Goal: Information Seeking & Learning: Learn about a topic

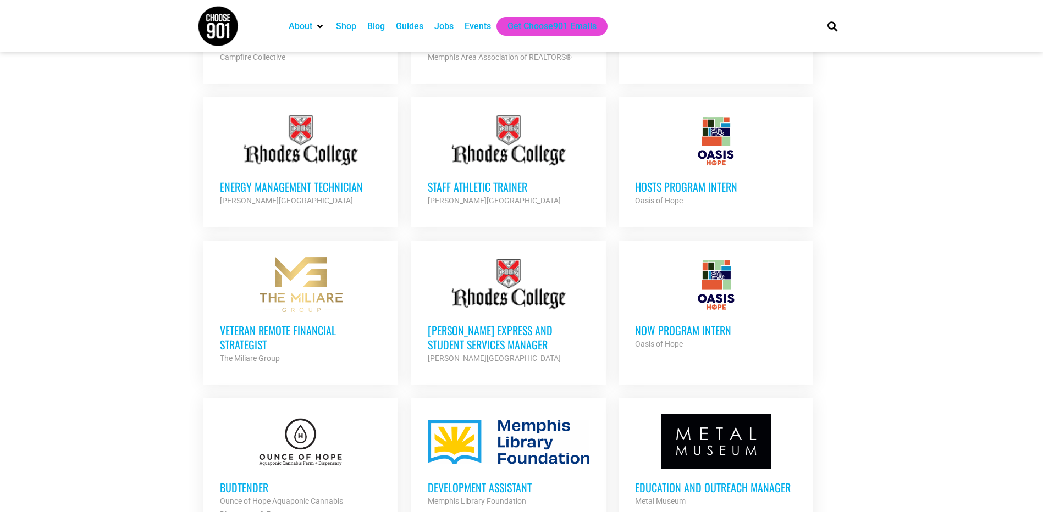
scroll to position [935, 0]
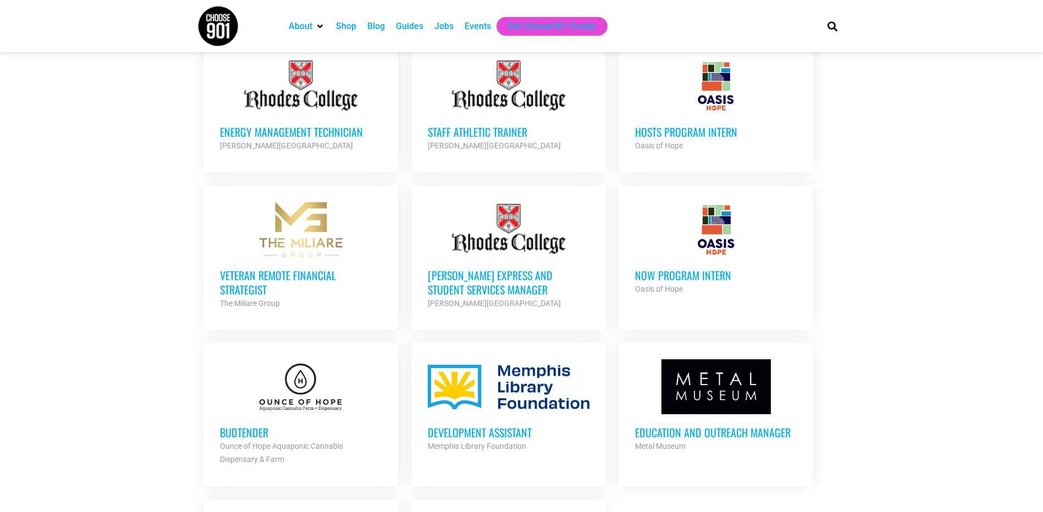
click at [257, 427] on h3 "Budtender" at bounding box center [301, 433] width 162 height 14
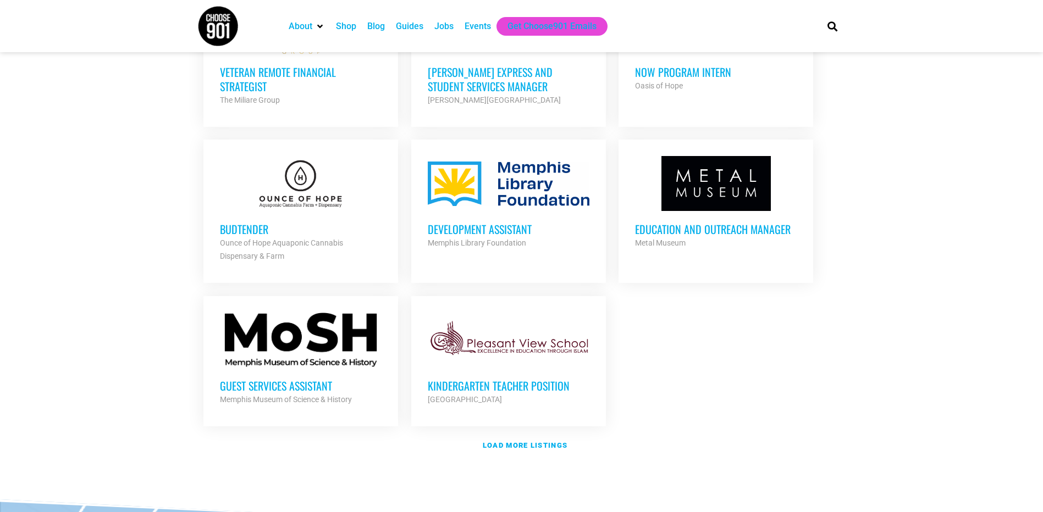
scroll to position [1154, 0]
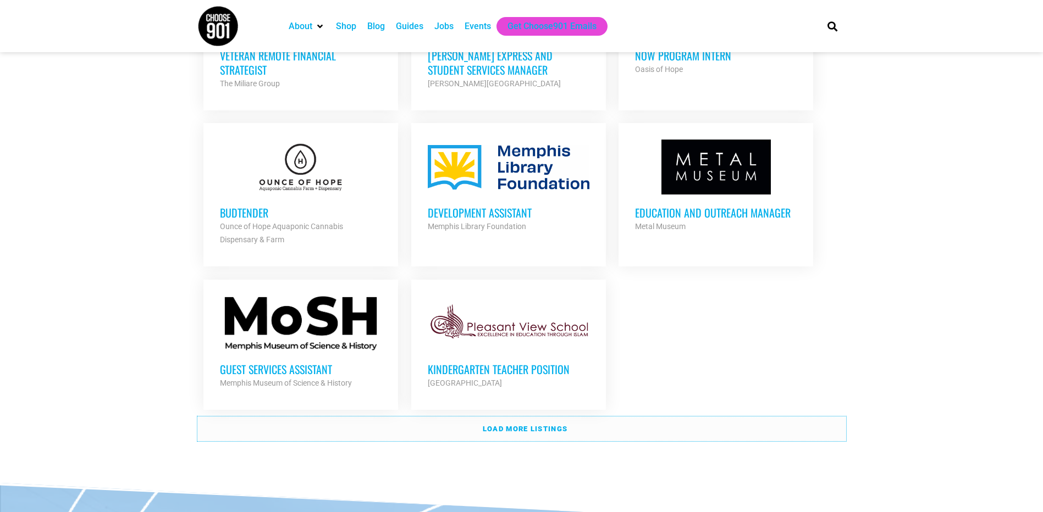
click at [524, 435] on link "Load more listings" at bounding box center [521, 429] width 649 height 25
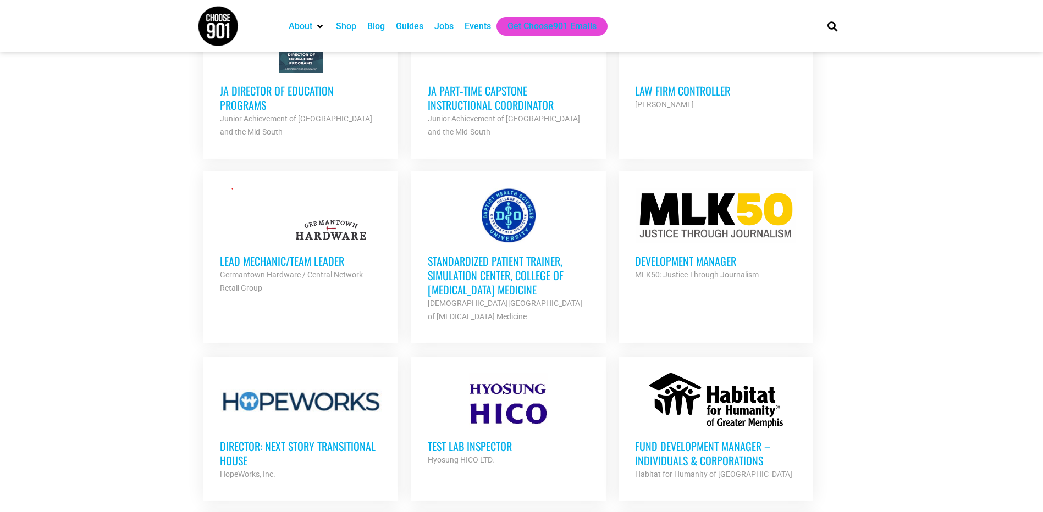
scroll to position [1759, 0]
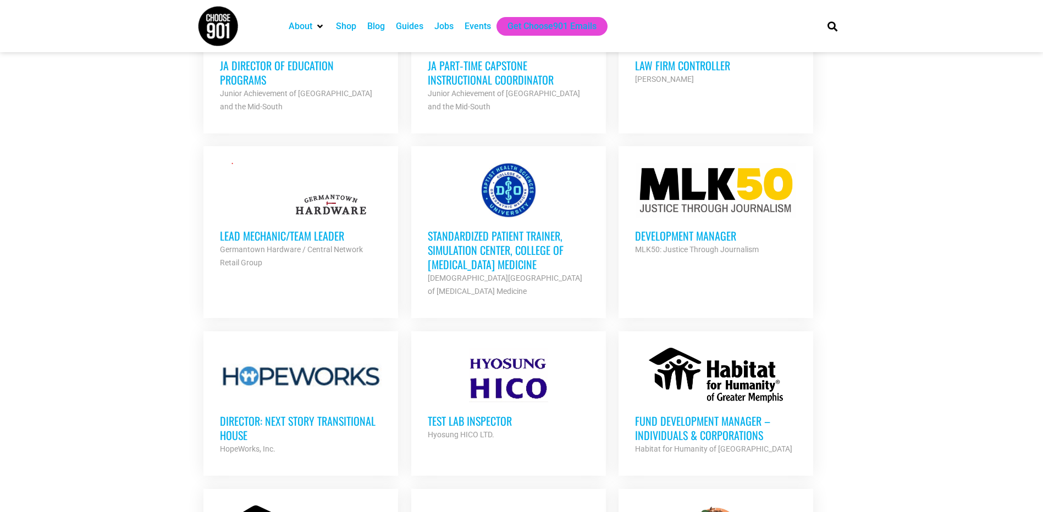
click at [458, 263] on h3 "Standardized Patient Trainer, Simulation Center, College of Osteopathic Medicine" at bounding box center [509, 250] width 162 height 43
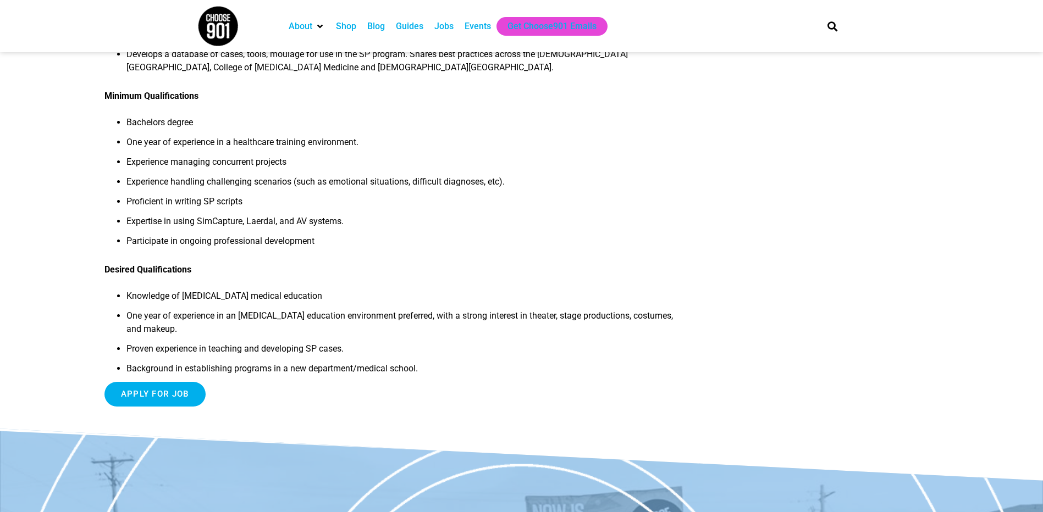
scroll to position [605, 0]
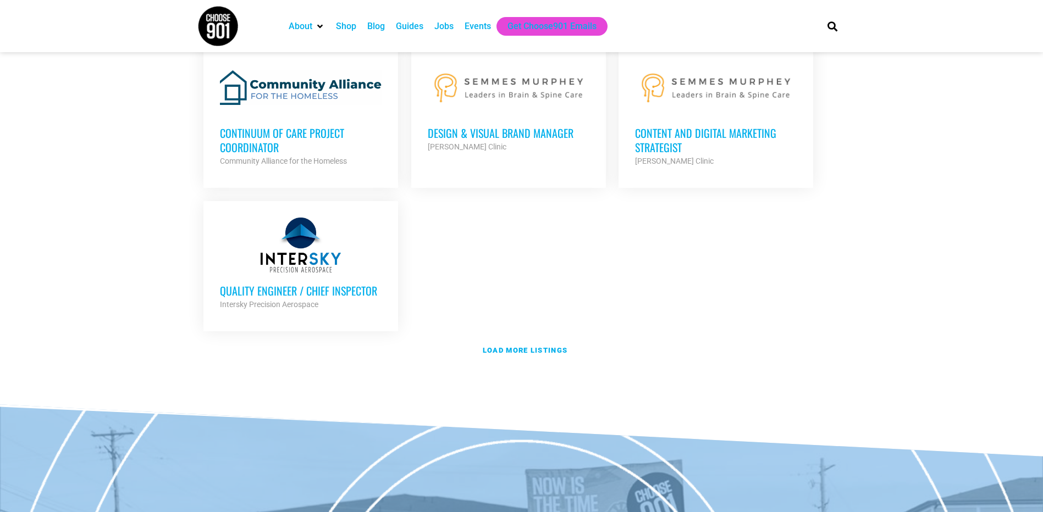
scroll to position [2364, 0]
